Goal: Information Seeking & Learning: Compare options

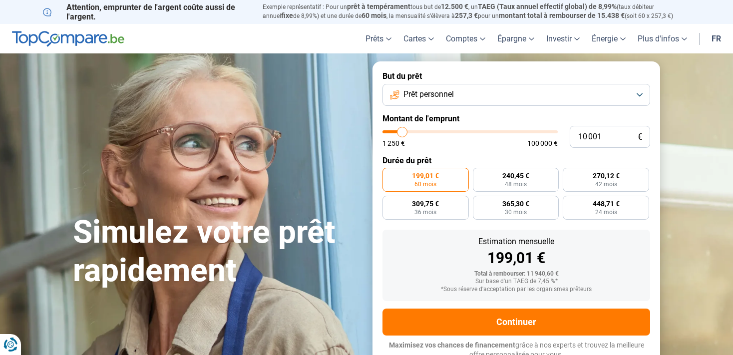
type input "9 500"
type input "9500"
type input "9 750"
type input "9750"
type input "11 500"
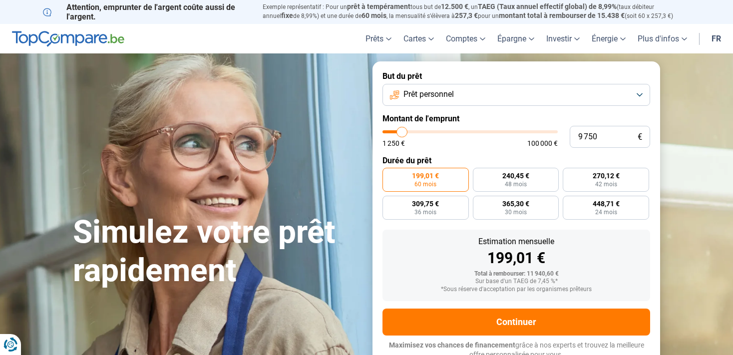
type input "11500"
type input "12 750"
type input "12750"
type input "13 500"
type input "13500"
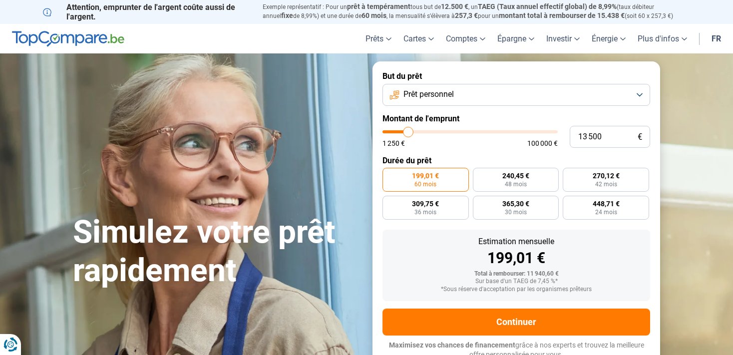
type input "13 750"
type input "13750"
type input "14 250"
type input "14250"
type input "14 750"
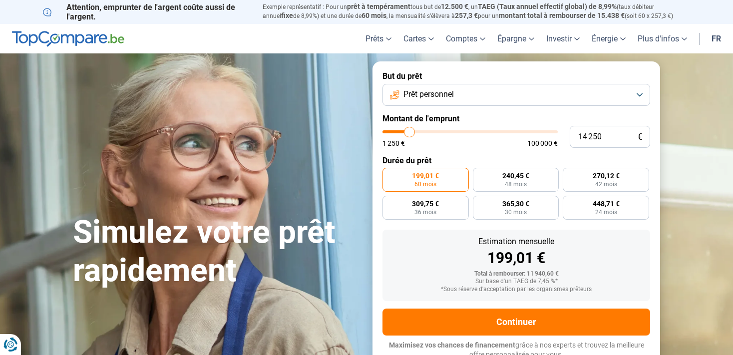
type input "14750"
type input "15 000"
type input "15000"
type input "15 250"
type input "15250"
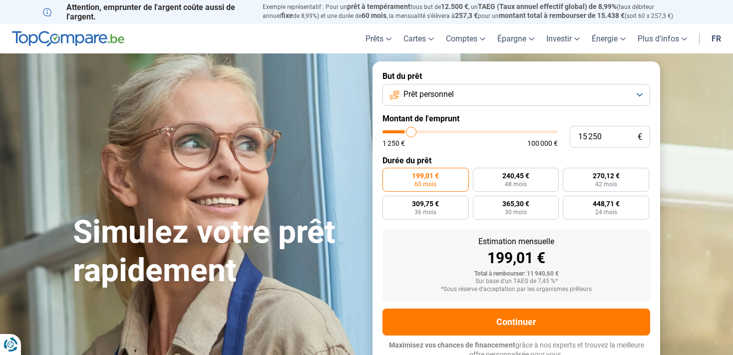
type input "15 500"
type input "15500"
type input "15 750"
type input "15750"
type input "16 000"
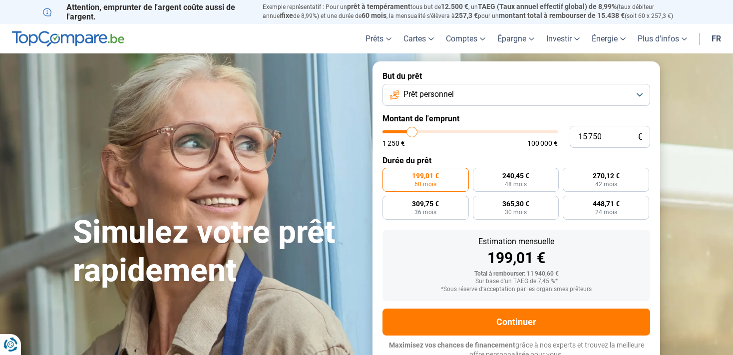
type input "16000"
type input "16 250"
type input "16250"
type input "16 500"
type input "16500"
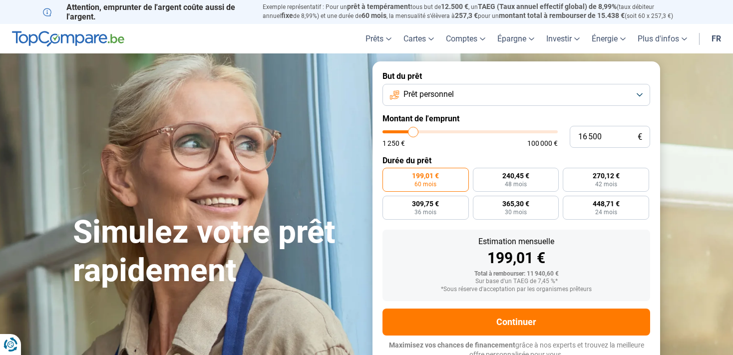
type input "16 750"
type input "16750"
type input "17 000"
type input "17000"
type input "17 250"
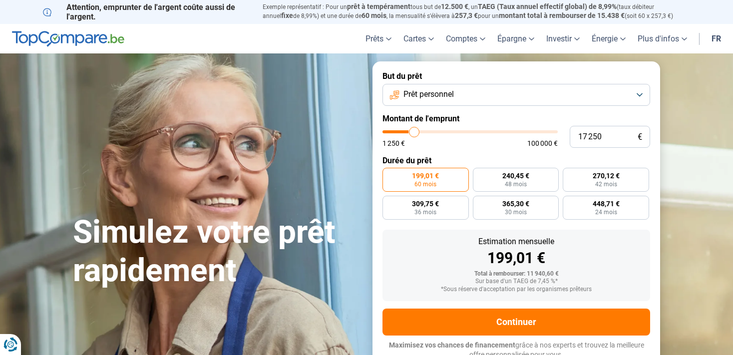
type input "17250"
type input "17 750"
type input "17750"
type input "18 500"
type input "18500"
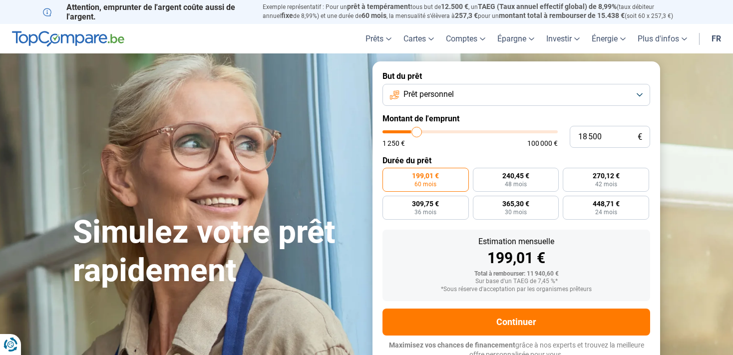
type input "18 750"
type input "18750"
type input "19 000"
type input "19000"
type input "19 500"
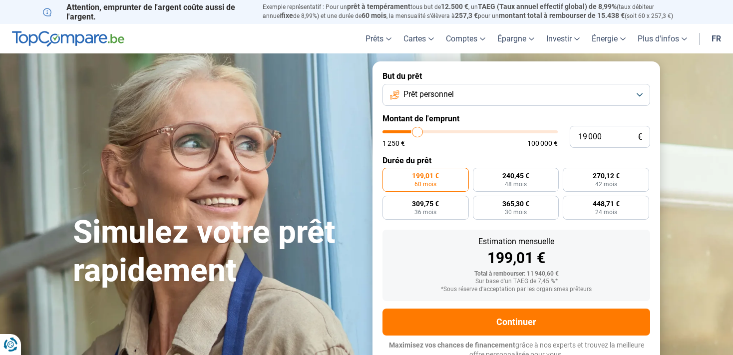
type input "19500"
type input "19 750"
type input "19750"
type input "20 000"
type input "20000"
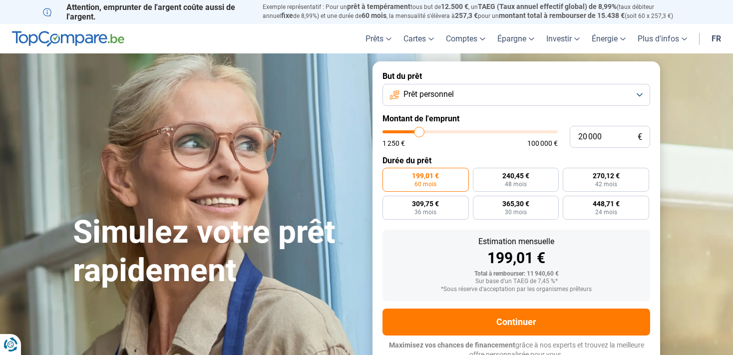
type input "20 500"
type input "20500"
type input "21 000"
type input "21000"
type input "21 250"
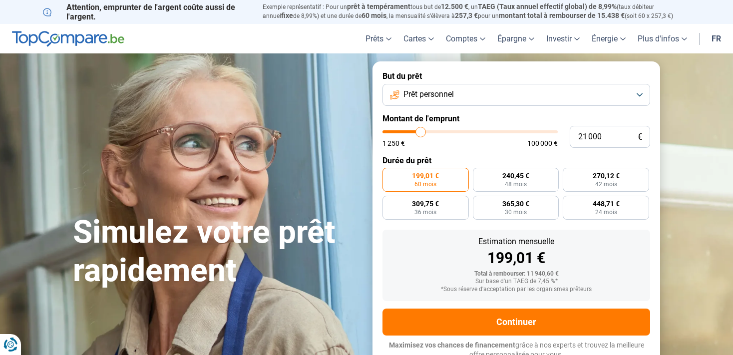
type input "21250"
type input "21 750"
type input "21750"
type input "22 250"
type input "22250"
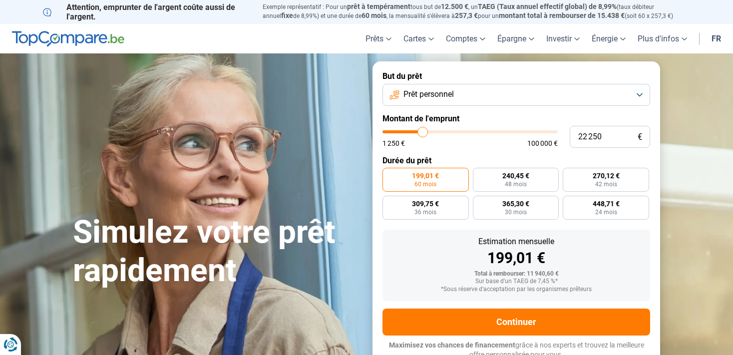
type input "22 500"
type input "22500"
type input "22 750"
type input "22750"
type input "23 250"
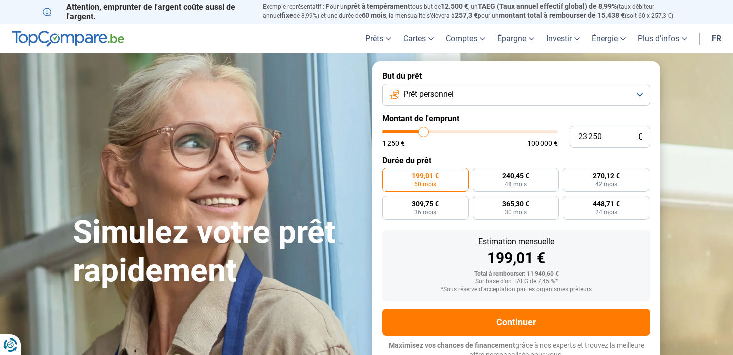
type input "23250"
type input "23 500"
type input "23500"
type input "24 000"
type input "24000"
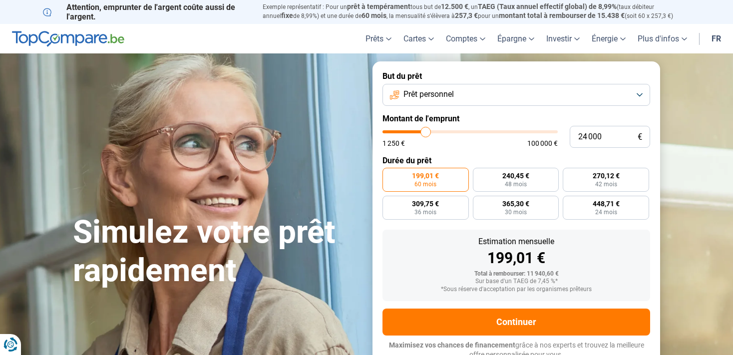
type input "24 250"
type input "24250"
type input "24 500"
type input "24500"
type input "24 750"
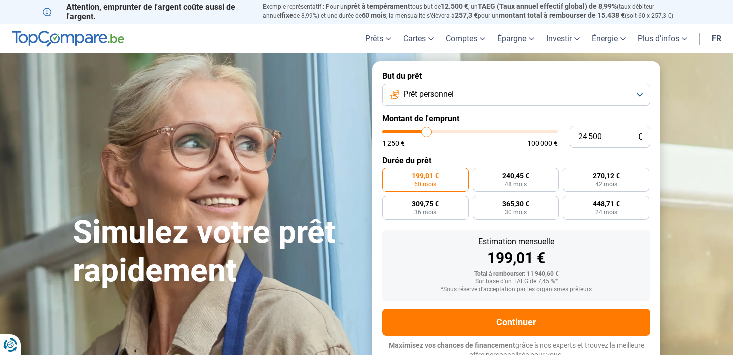
type input "24750"
type input "25 250"
type input "25250"
type input "25 750"
type input "25750"
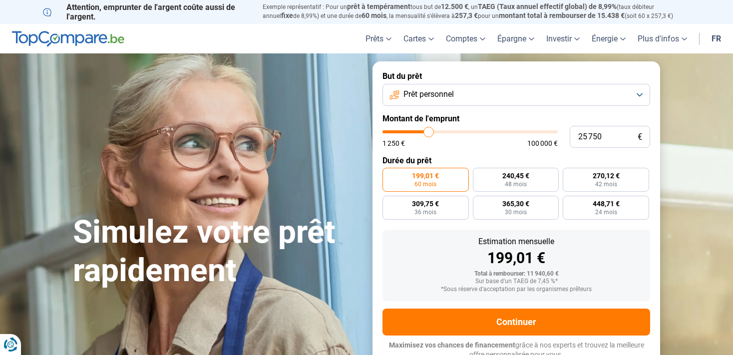
type input "26 000"
type input "26000"
type input "26 250"
type input "26250"
type input "26 500"
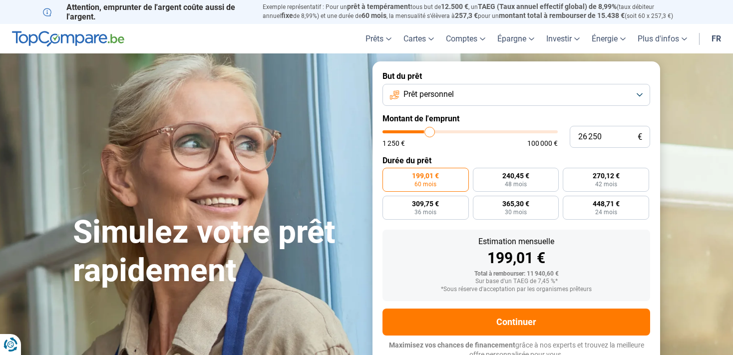
type input "26500"
type input "26 750"
type input "26750"
type input "27 000"
type input "27000"
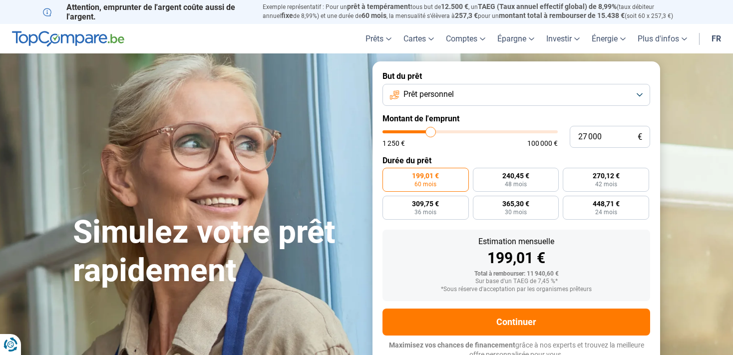
type input "27 500"
type input "27500"
type input "27 750"
type input "27750"
type input "28 250"
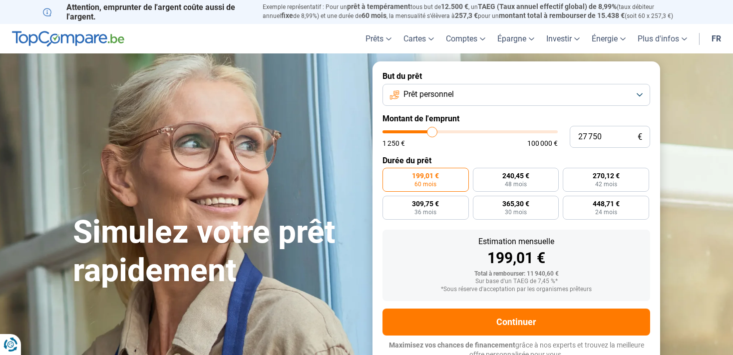
type input "28250"
type input "28 500"
type input "28500"
type input "28 750"
type input "28750"
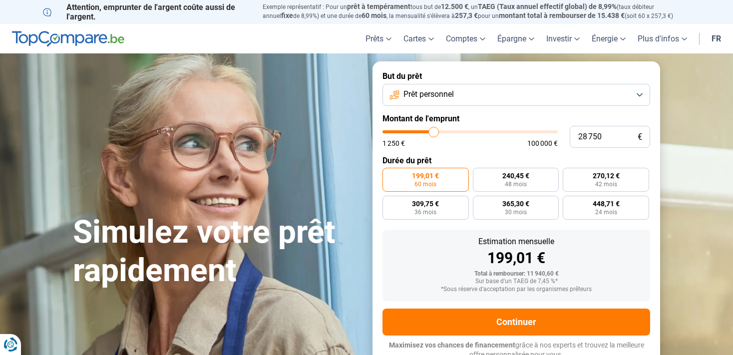
type input "29 000"
type input "29000"
type input "29 500"
type input "29500"
type input "30 250"
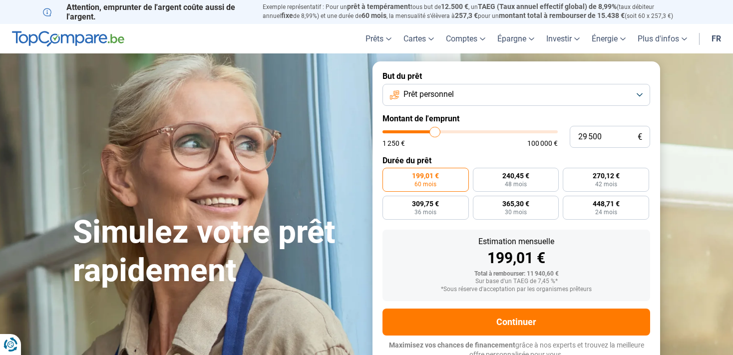
type input "30250"
type input "29 750"
type input "29750"
type input "29 500"
type input "29500"
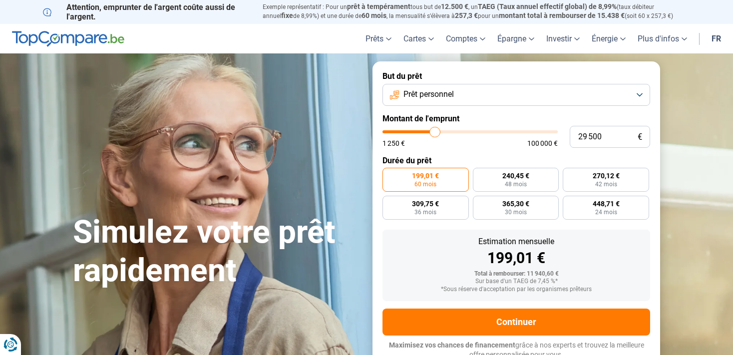
type input "29 250"
type input "29250"
type input "29 000"
type input "29000"
type input "29 750"
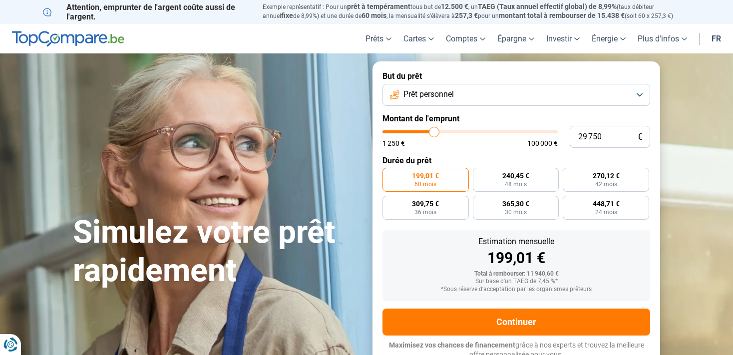
type input "29750"
type input "30 250"
drag, startPoint x: 402, startPoint y: 131, endPoint x: 437, endPoint y: 132, distance: 34.5
type input "30250"
click at [437, 132] on input "range" at bounding box center [470, 131] width 175 height 3
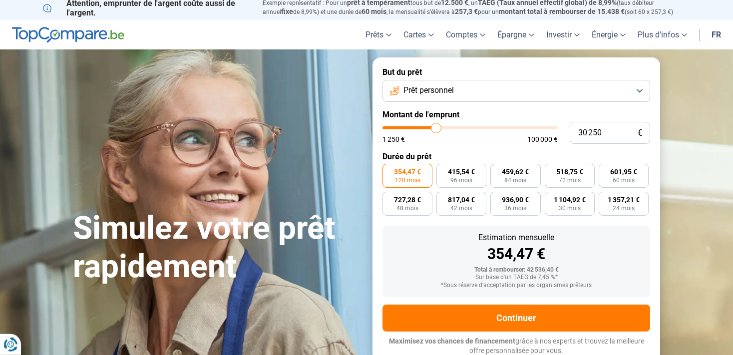
scroll to position [5, 0]
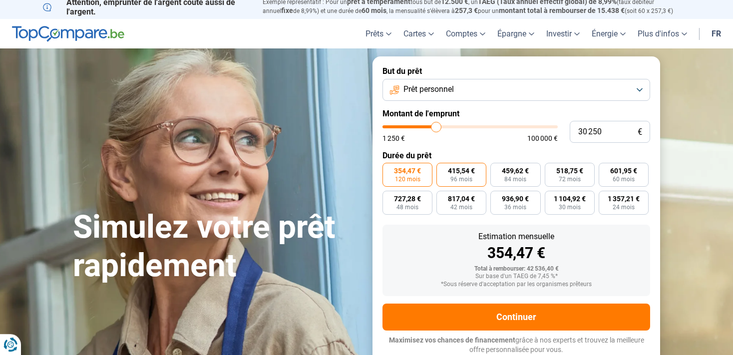
click at [469, 175] on label "415,54 € 96 mois" at bounding box center [462, 175] width 50 height 24
click at [443, 169] on input "415,54 € 96 mois" at bounding box center [440, 166] width 6 height 6
radio input "true"
click at [517, 172] on span "459,62 €" at bounding box center [515, 170] width 27 height 7
click at [497, 169] on input "459,62 € 84 mois" at bounding box center [494, 166] width 6 height 6
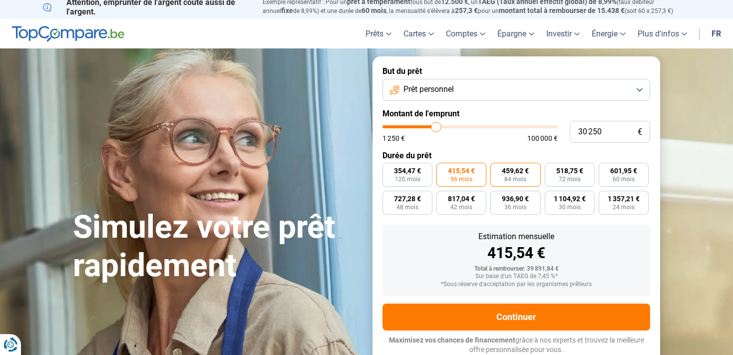
radio input "true"
click at [410, 174] on span "354,47 €" at bounding box center [407, 170] width 27 height 7
click at [389, 169] on input "354,47 € 120 mois" at bounding box center [386, 166] width 6 height 6
radio input "true"
